Goal: Task Accomplishment & Management: Use online tool/utility

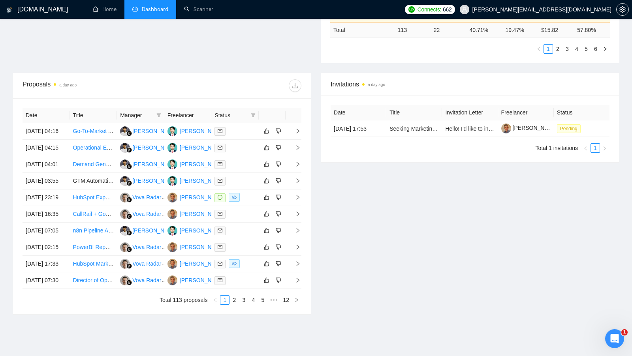
scroll to position [249, 0]
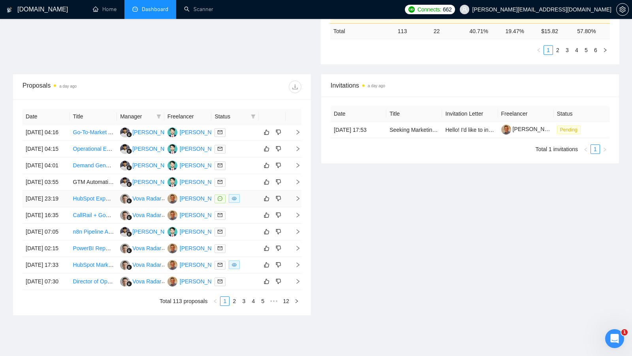
click at [248, 203] on div at bounding box center [234, 198] width 41 height 9
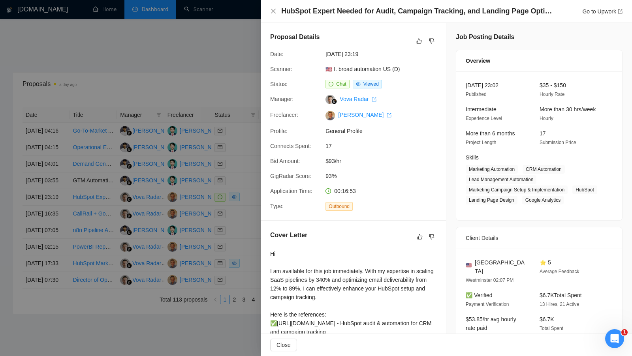
scroll to position [246, 0]
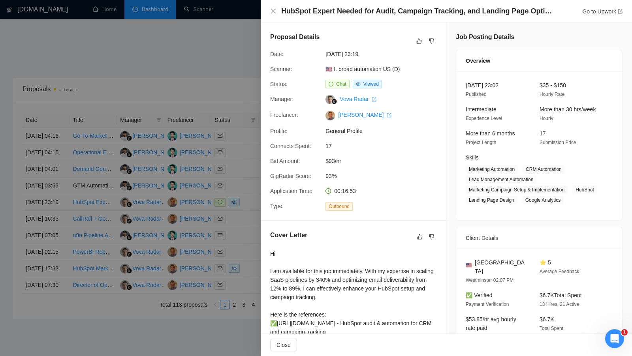
click at [204, 211] on div at bounding box center [316, 178] width 632 height 356
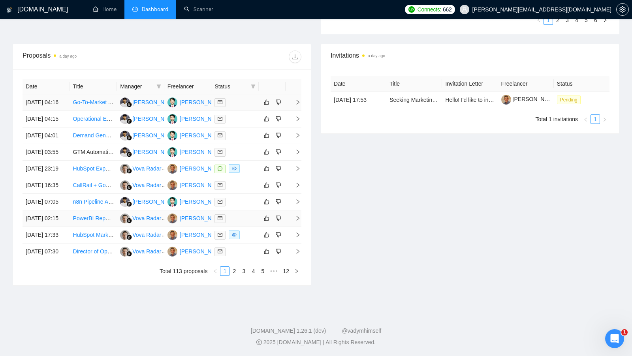
scroll to position [312, 0]
click at [232, 276] on link "2" at bounding box center [234, 271] width 9 height 9
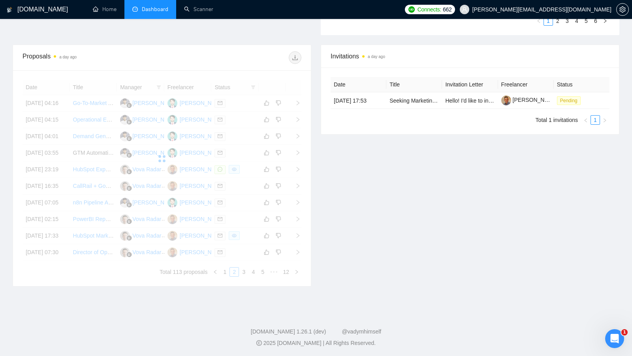
scroll to position [277, 0]
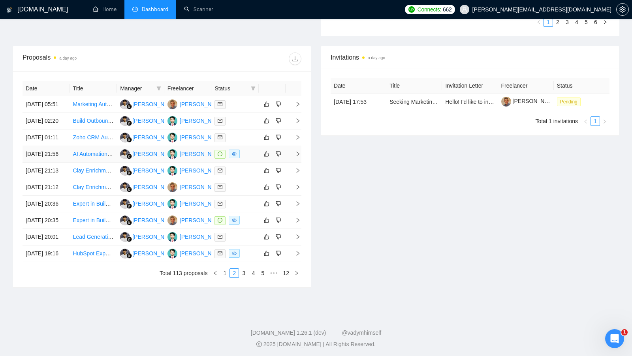
click at [245, 159] on div at bounding box center [234, 154] width 41 height 9
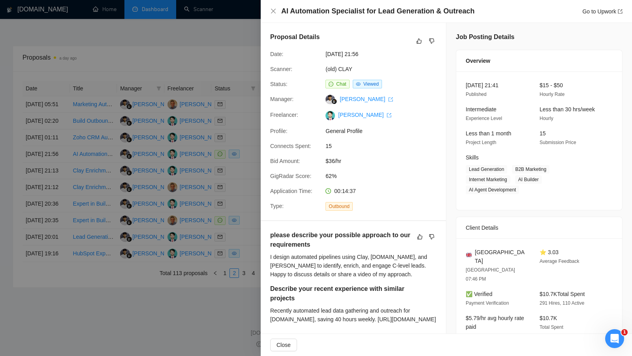
click at [245, 177] on div at bounding box center [316, 178] width 632 height 356
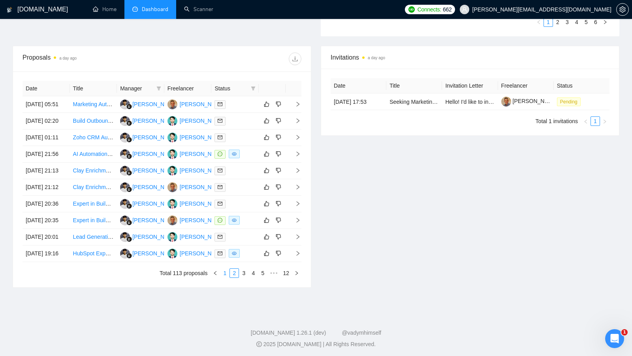
click at [226, 278] on link "1" at bounding box center [224, 273] width 9 height 9
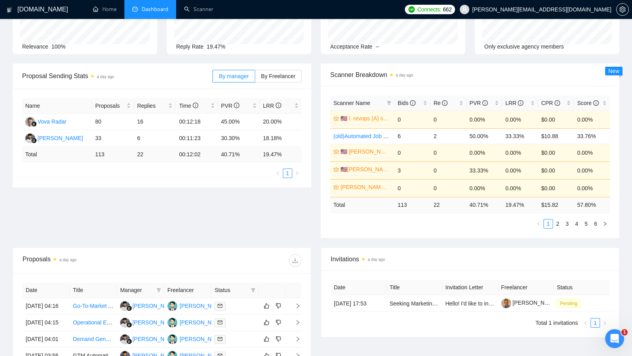
scroll to position [21, 0]
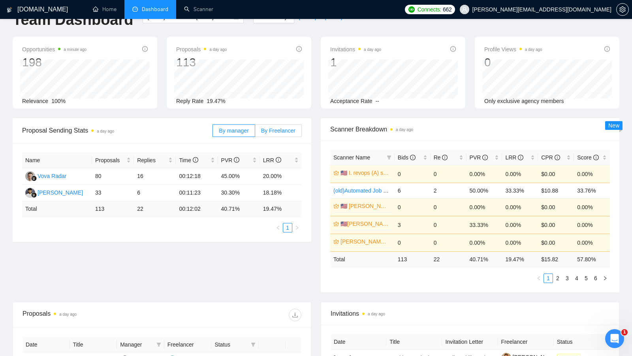
click at [270, 124] on label "By Freelancer" at bounding box center [278, 130] width 47 height 13
click at [255, 133] on input "By Freelancer" at bounding box center [255, 133] width 0 height 0
click at [270, 128] on span "By Freelancer" at bounding box center [278, 131] width 34 height 6
click at [255, 133] on input "By Freelancer" at bounding box center [255, 133] width 0 height 0
click at [232, 130] on span "By manager" at bounding box center [234, 131] width 30 height 6
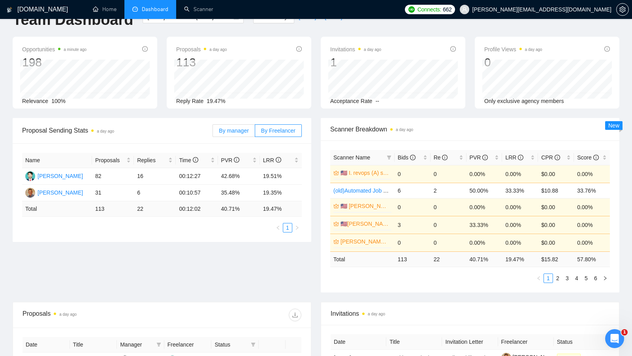
click at [213, 133] on input "By manager" at bounding box center [213, 133] width 0 height 0
click at [423, 156] on div "Bids" at bounding box center [413, 157] width 30 height 9
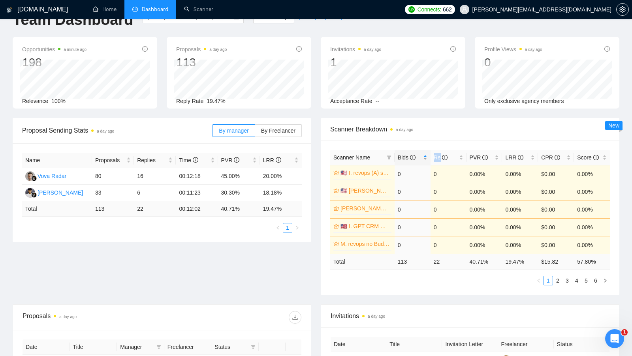
click at [423, 156] on div "Bids" at bounding box center [413, 157] width 30 height 9
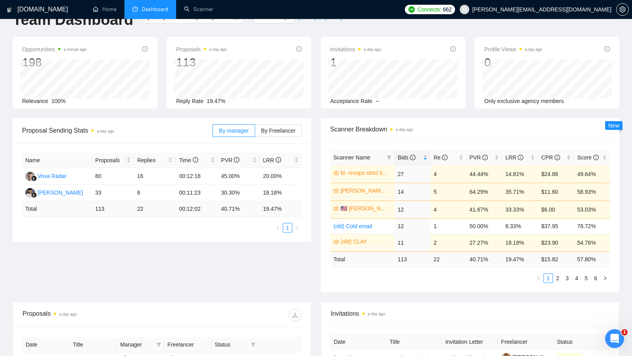
click at [269, 263] on div "Proposal Sending Stats a day ago By manager By Freelancer Name Proposals Replie…" at bounding box center [316, 210] width 616 height 184
click at [106, 10] on link "Home" at bounding box center [105, 9] width 24 height 7
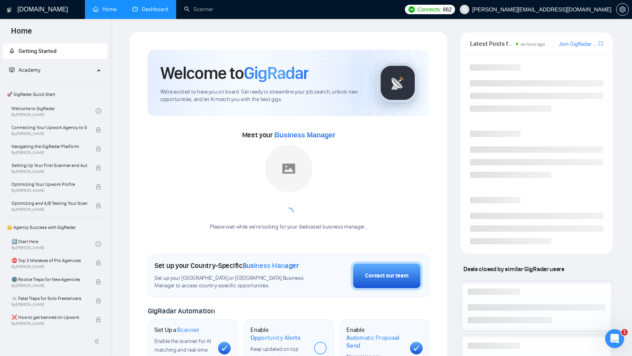
click at [167, 9] on link "Dashboard" at bounding box center [150, 9] width 36 height 7
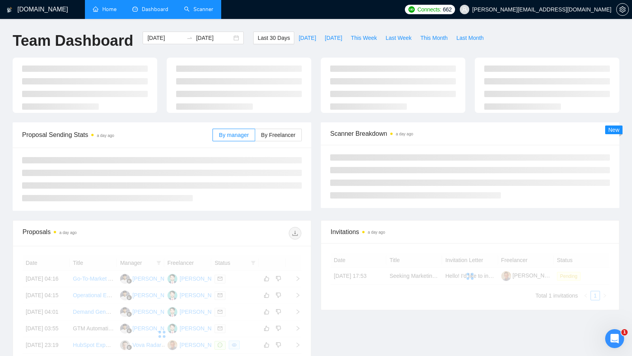
click at [213, 13] on link "Scanner" at bounding box center [198, 9] width 29 height 7
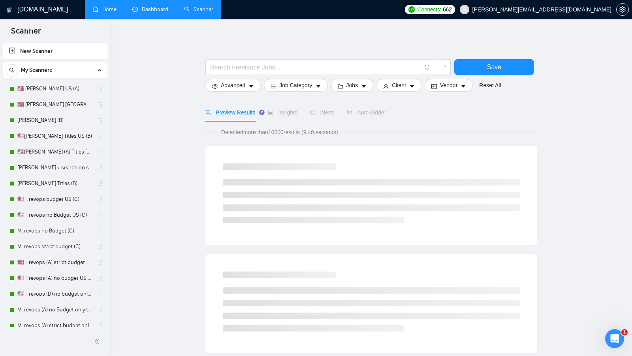
click at [168, 8] on link "Dashboard" at bounding box center [150, 9] width 36 height 7
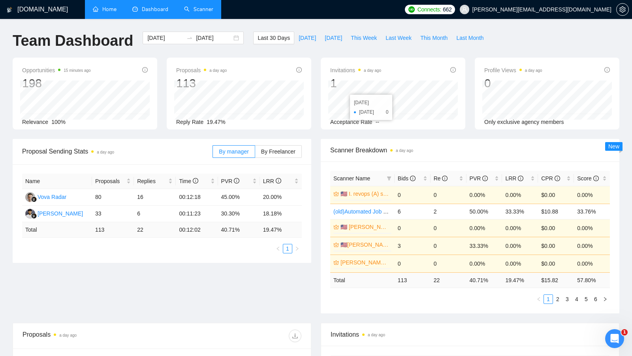
click at [114, 13] on link "Home" at bounding box center [105, 9] width 24 height 7
click at [184, 8] on link "Scanner" at bounding box center [198, 9] width 29 height 7
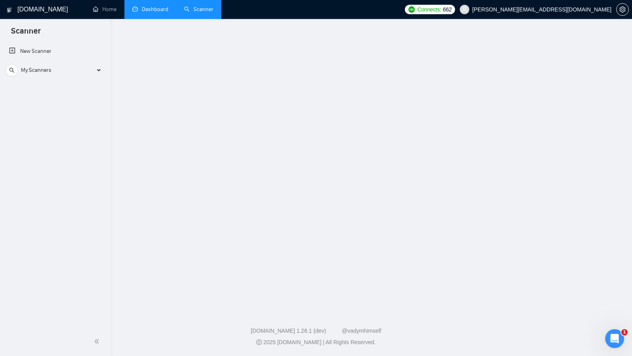
click at [162, 11] on link "Dashboard" at bounding box center [150, 9] width 36 height 7
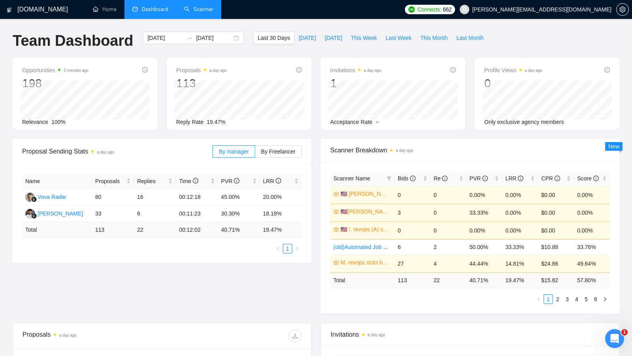
click at [200, 6] on link "Scanner" at bounding box center [198, 9] width 29 height 7
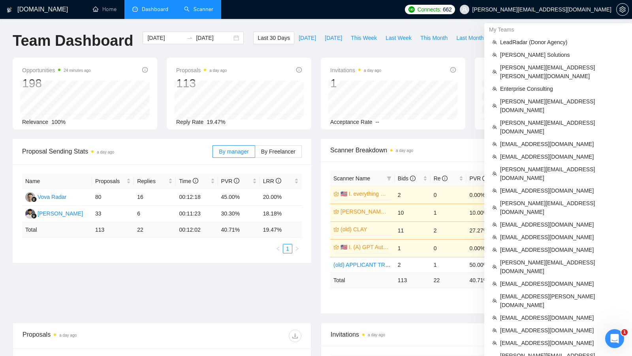
scroll to position [306, 0]
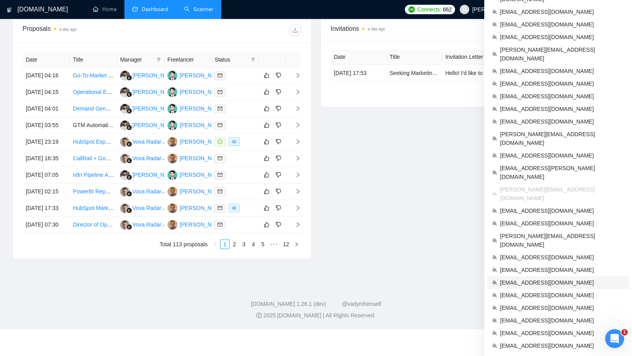
click at [547, 278] on span "[EMAIL_ADDRESS][DOMAIN_NAME]" at bounding box center [562, 282] width 124 height 9
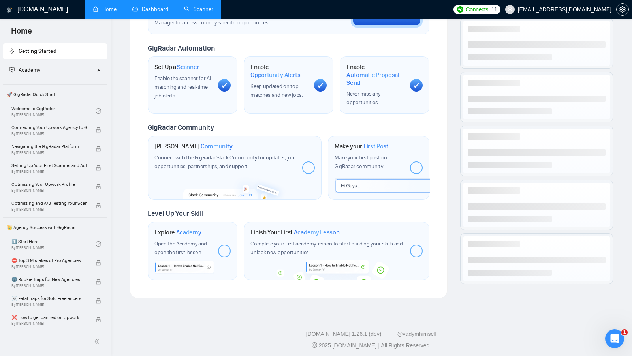
click at [158, 7] on link "Dashboard" at bounding box center [150, 9] width 36 height 7
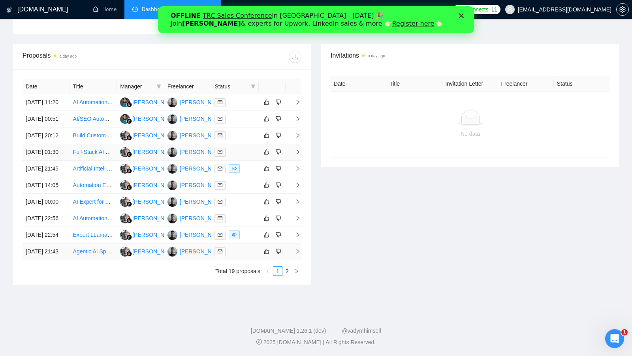
scroll to position [252, 0]
click at [290, 276] on link "2" at bounding box center [287, 271] width 9 height 9
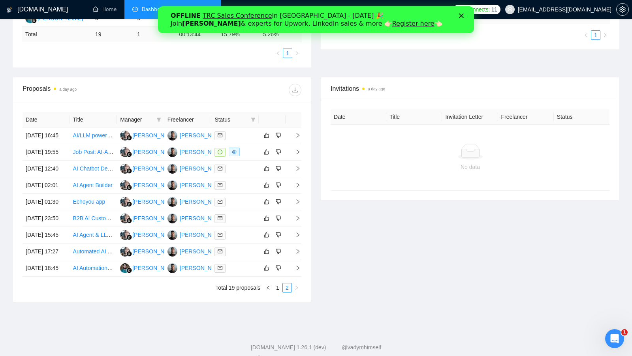
scroll to position [194, 0]
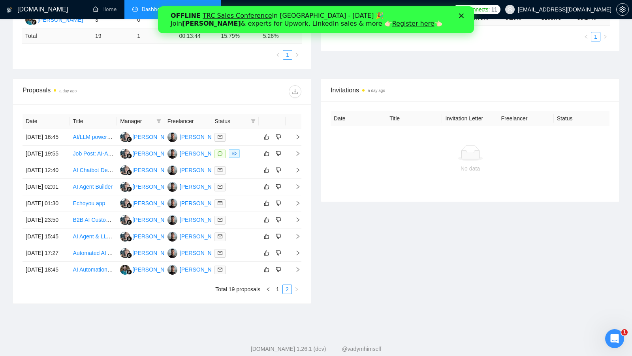
click at [462, 19] on div "OFFLINE TRC Sales Conference in [GEOGRAPHIC_DATA] - [DATE] 🎉 Join [PERSON_NAME]…" at bounding box center [316, 19] width 316 height 21
click at [462, 13] on icon "Закрити" at bounding box center [461, 15] width 5 height 5
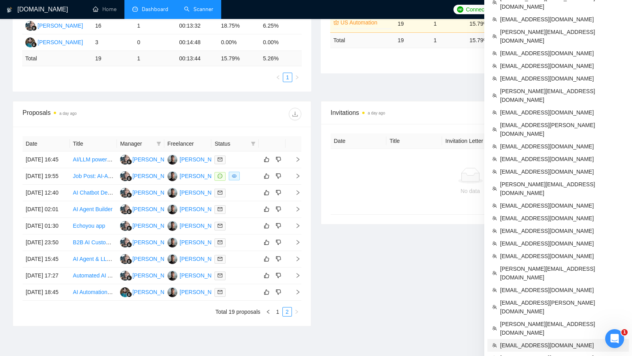
scroll to position [177, 0]
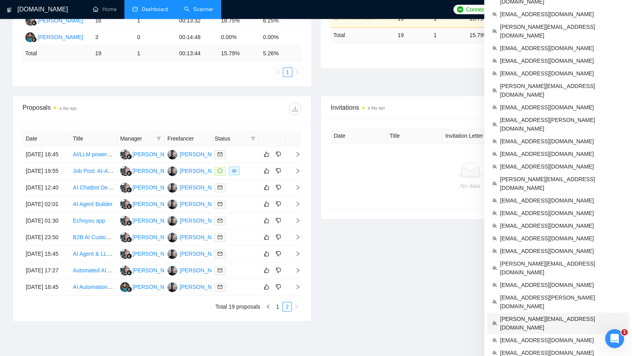
click at [561, 315] on span "[PERSON_NAME][EMAIL_ADDRESS][DOMAIN_NAME]" at bounding box center [562, 323] width 124 height 17
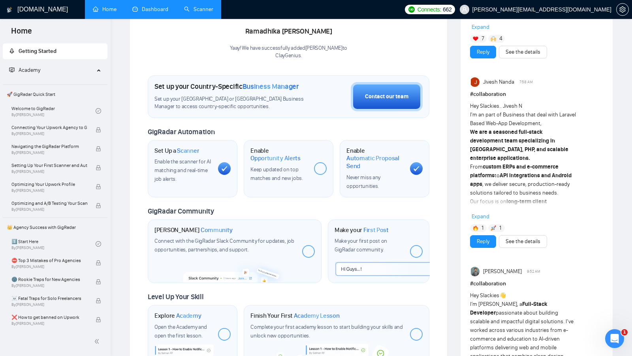
click at [156, 11] on link "Dashboard" at bounding box center [150, 9] width 36 height 7
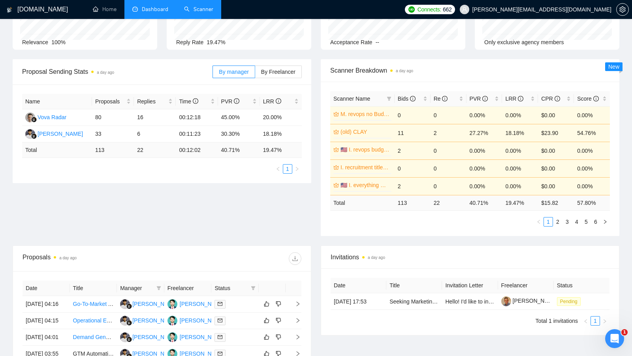
scroll to position [79, 0]
click at [279, 76] on label "By Freelancer" at bounding box center [278, 72] width 47 height 13
click at [255, 74] on input "By Freelancer" at bounding box center [255, 74] width 0 height 0
click at [238, 76] on label "By manager" at bounding box center [233, 72] width 42 height 13
click at [213, 74] on input "By manager" at bounding box center [213, 74] width 0 height 0
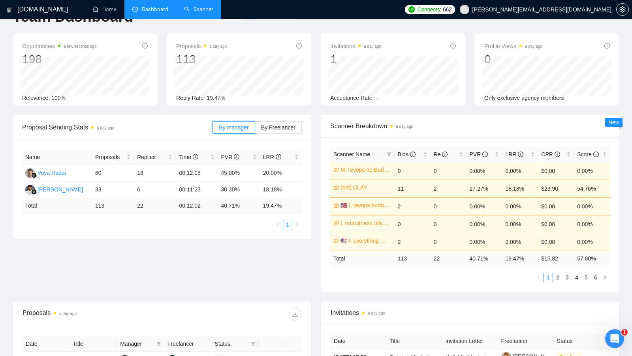
scroll to position [0, 0]
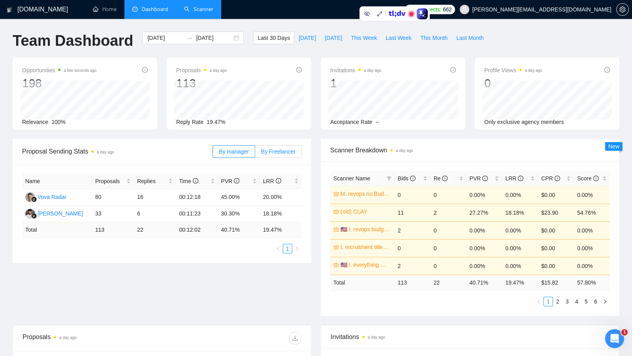
click at [256, 151] on label "By Freelancer" at bounding box center [278, 151] width 47 height 13
click at [255, 154] on input "By Freelancer" at bounding box center [255, 154] width 0 height 0
click at [245, 151] on span "By manager" at bounding box center [234, 152] width 30 height 6
click at [213, 154] on input "By manager" at bounding box center [213, 154] width 0 height 0
click at [264, 151] on span "By Freelancer" at bounding box center [278, 152] width 34 height 6
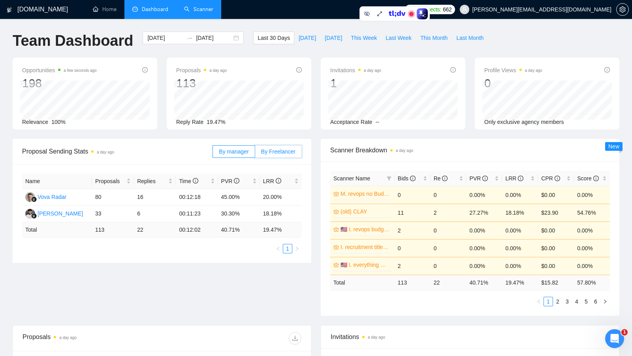
click at [255, 154] on input "By Freelancer" at bounding box center [255, 154] width 0 height 0
click at [247, 152] on span "By manager" at bounding box center [234, 152] width 30 height 6
click at [213, 154] on input "By manager" at bounding box center [213, 154] width 0 height 0
click at [199, 6] on link "Scanner" at bounding box center [198, 9] width 29 height 7
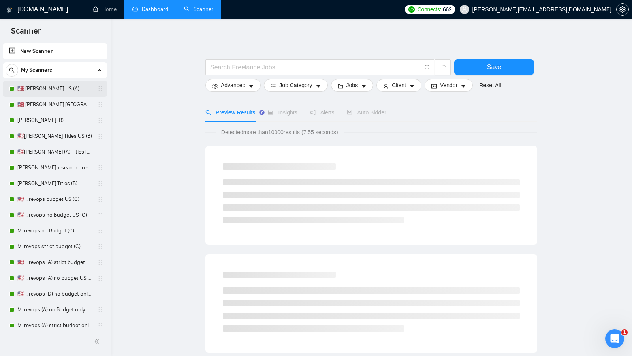
click at [52, 95] on link "🇺🇸 [PERSON_NAME] US (A)" at bounding box center [54, 89] width 75 height 16
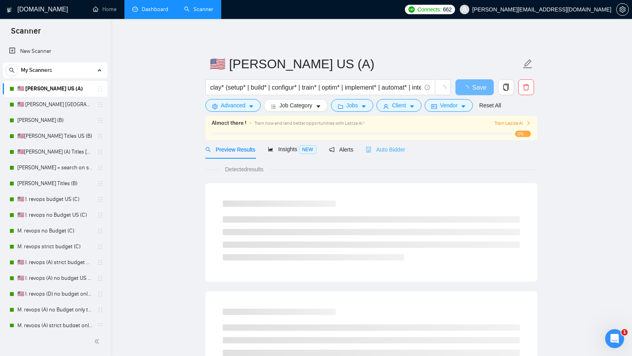
click at [372, 141] on div "Auto Bidder" at bounding box center [385, 149] width 39 height 19
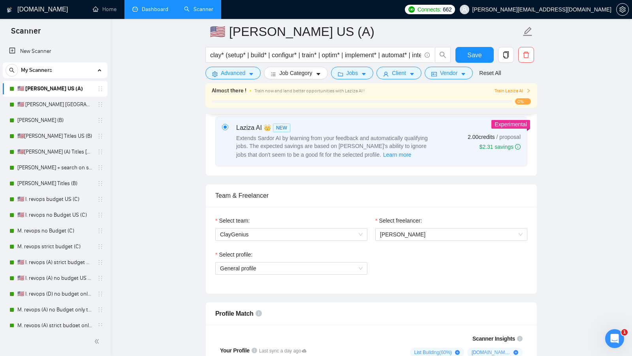
scroll to position [322, 0]
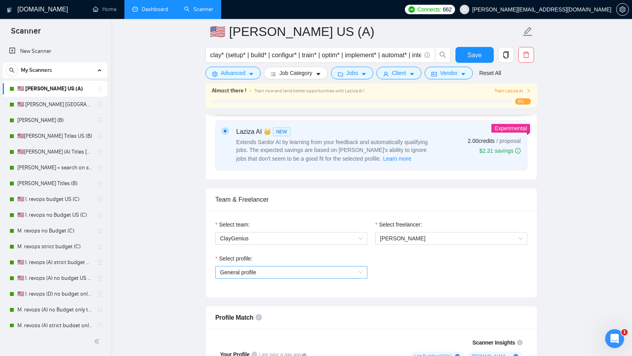
click at [345, 267] on span "General profile" at bounding box center [291, 273] width 143 height 12
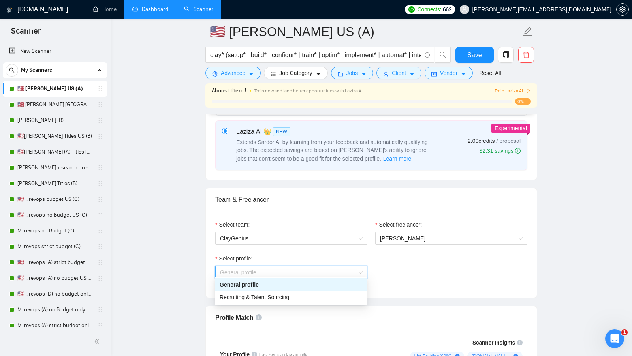
click at [344, 267] on span "General profile" at bounding box center [291, 273] width 143 height 12
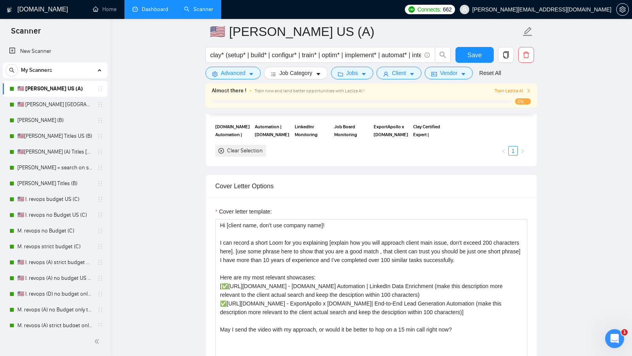
scroll to position [758, 0]
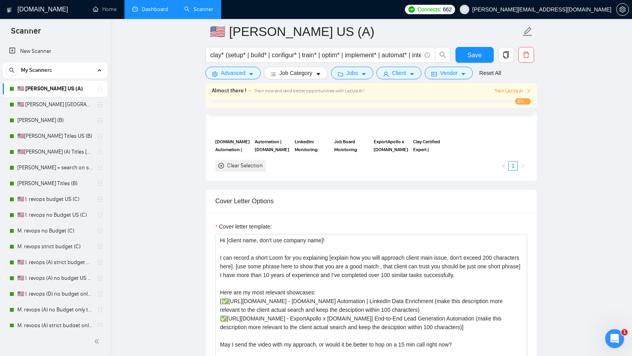
click at [151, 13] on link "Dashboard" at bounding box center [150, 9] width 36 height 7
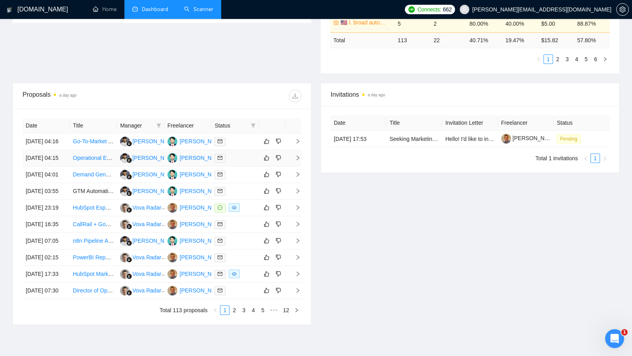
scroll to position [243, 0]
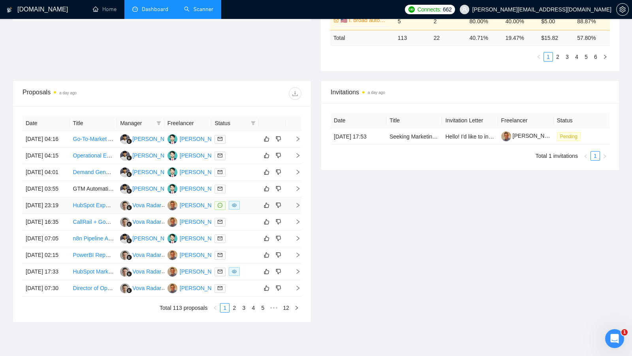
click at [245, 210] on div at bounding box center [234, 205] width 41 height 9
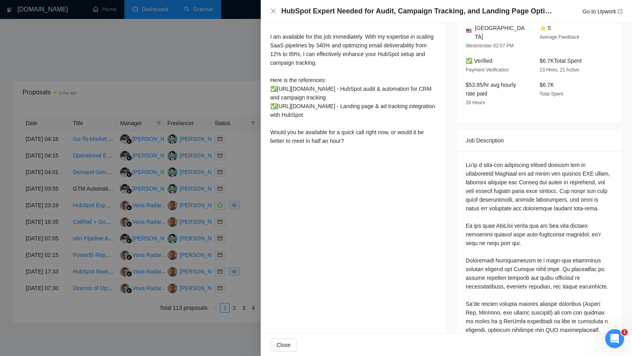
scroll to position [231, 0]
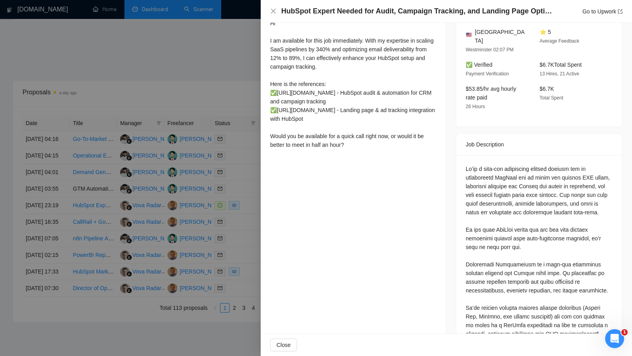
click at [226, 121] on div at bounding box center [316, 178] width 632 height 356
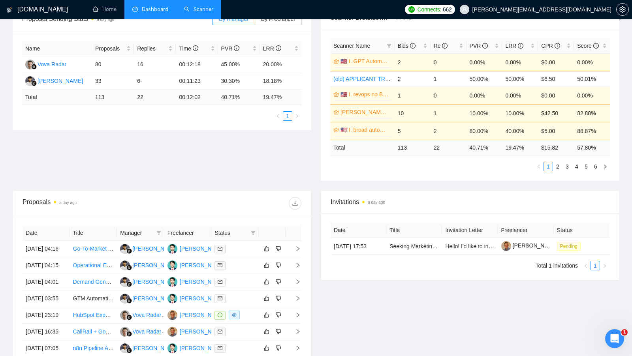
scroll to position [119, 0]
